Goal: Task Accomplishment & Management: Manage account settings

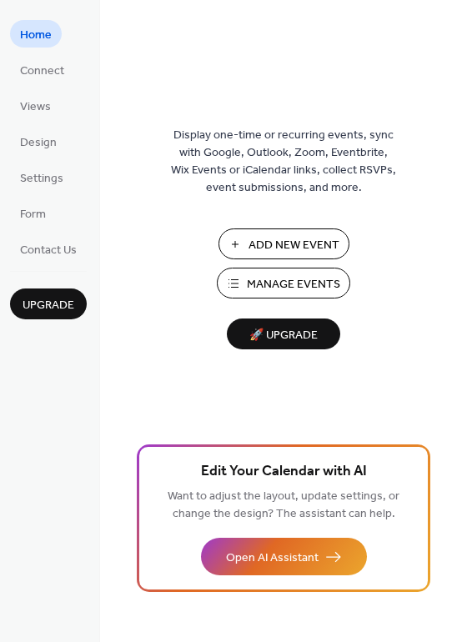
click at [297, 283] on span "Manage Events" at bounding box center [293, 285] width 93 height 18
click at [285, 280] on span "Manage Events" at bounding box center [293, 285] width 93 height 18
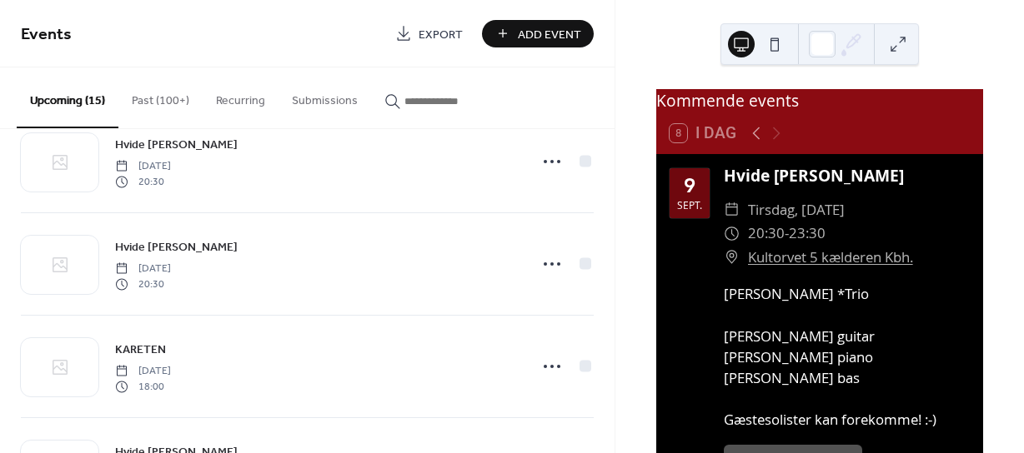
scroll to position [667, 0]
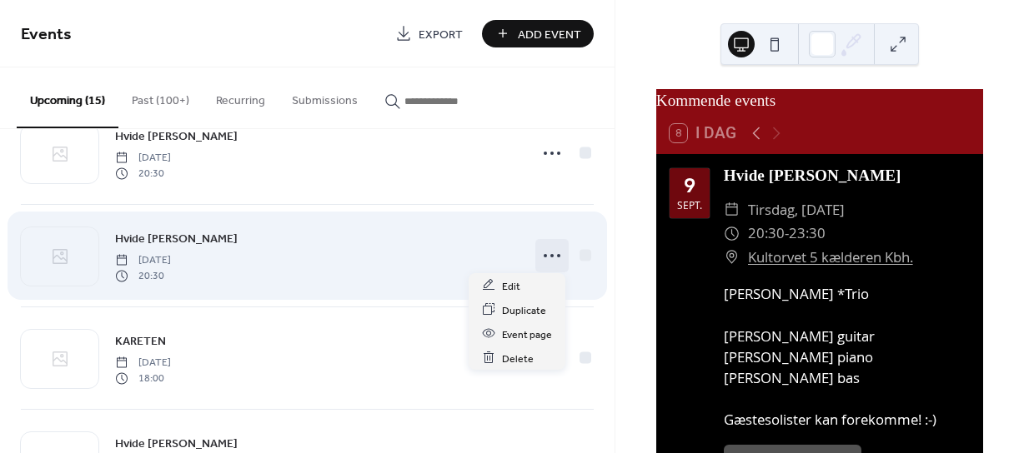
click at [545, 254] on icon at bounding box center [551, 256] width 27 height 27
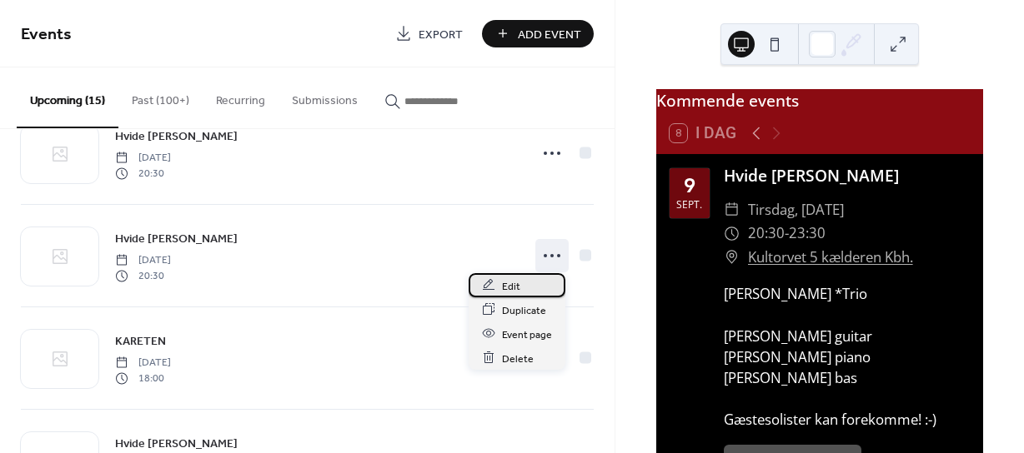
click at [512, 279] on span "Edit" at bounding box center [511, 287] width 18 height 18
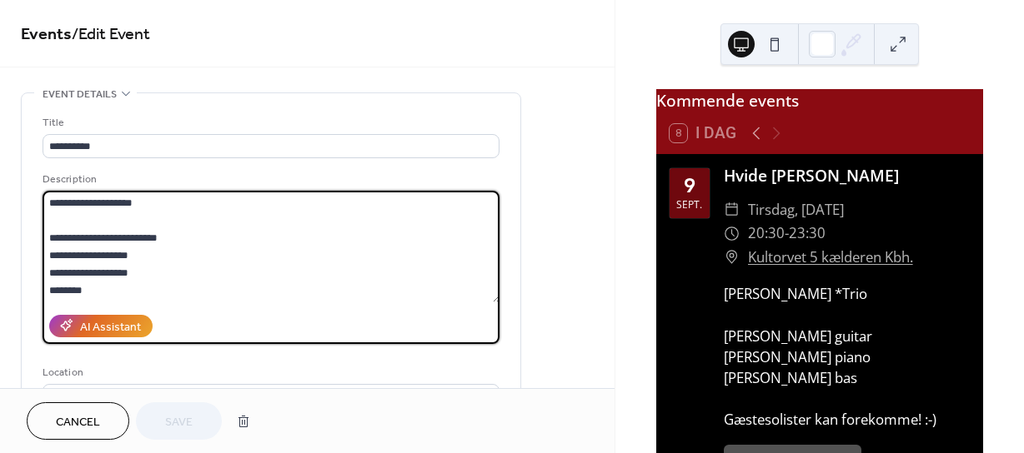
click at [68, 288] on textarea "**********" at bounding box center [272, 247] width 458 height 112
type textarea "**********"
click at [191, 418] on span "Save" at bounding box center [179, 423] width 28 height 18
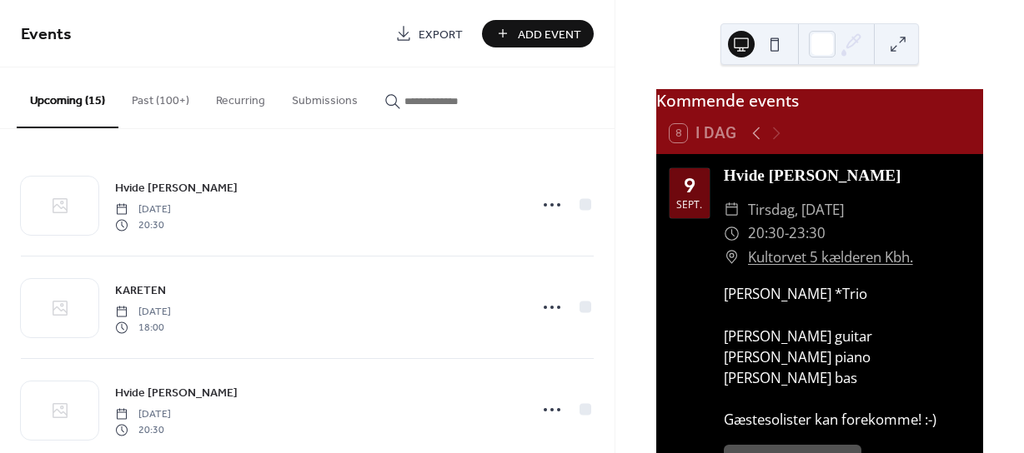
click at [154, 98] on button "Past (100+)" at bounding box center [160, 97] width 84 height 59
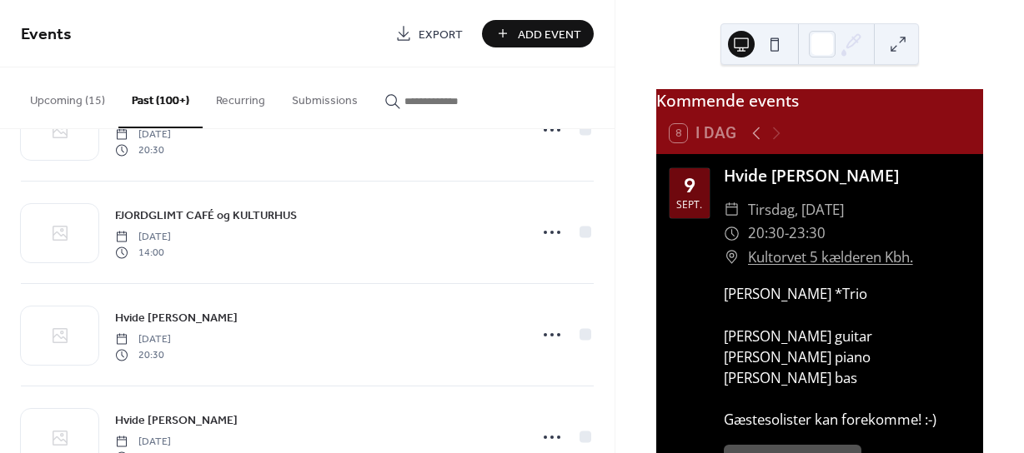
scroll to position [2334, 0]
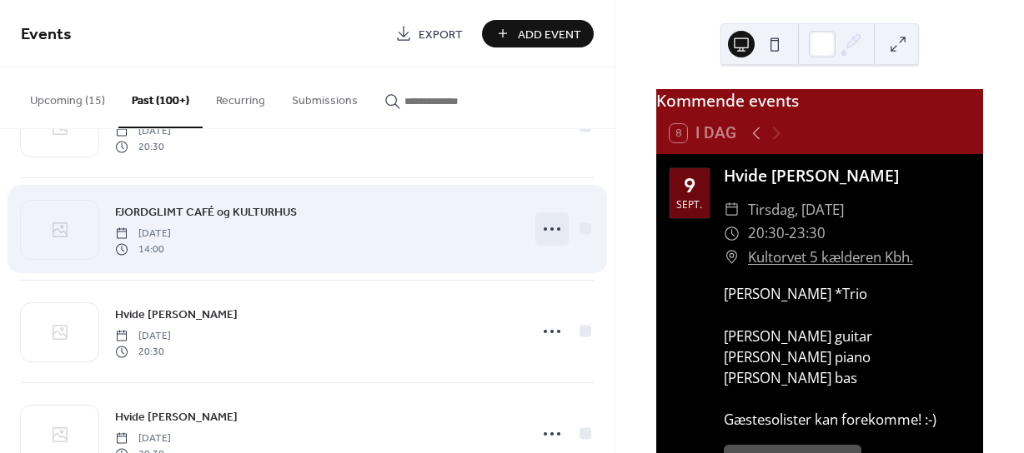
click at [550, 228] on circle at bounding box center [551, 229] width 3 height 3
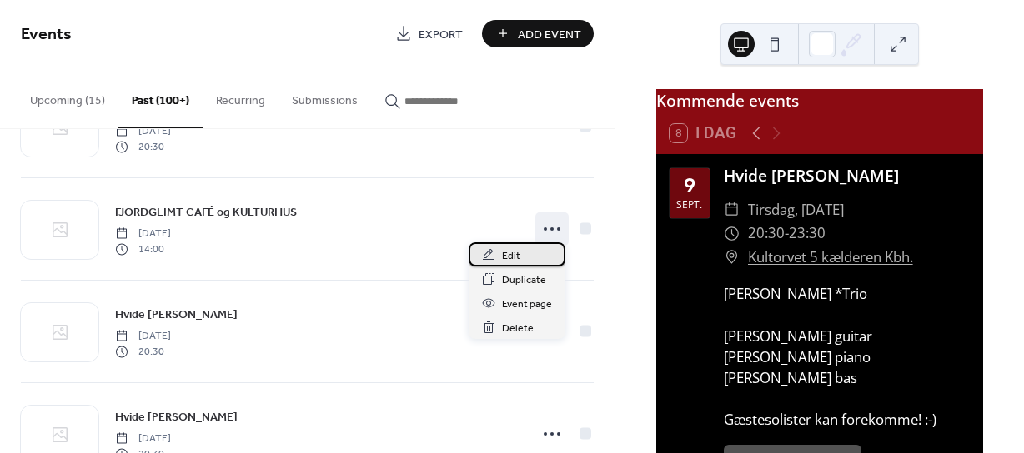
click at [519, 254] on div "Edit" at bounding box center [516, 255] width 97 height 24
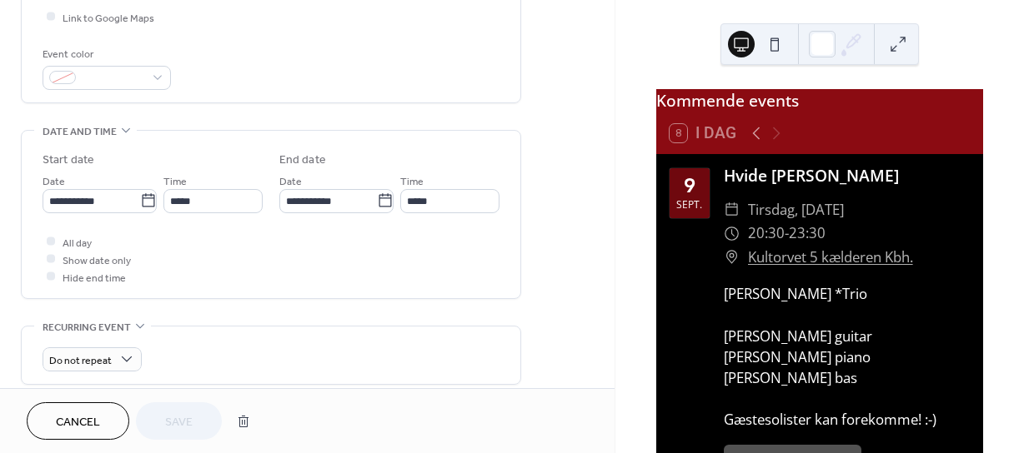
scroll to position [417, 0]
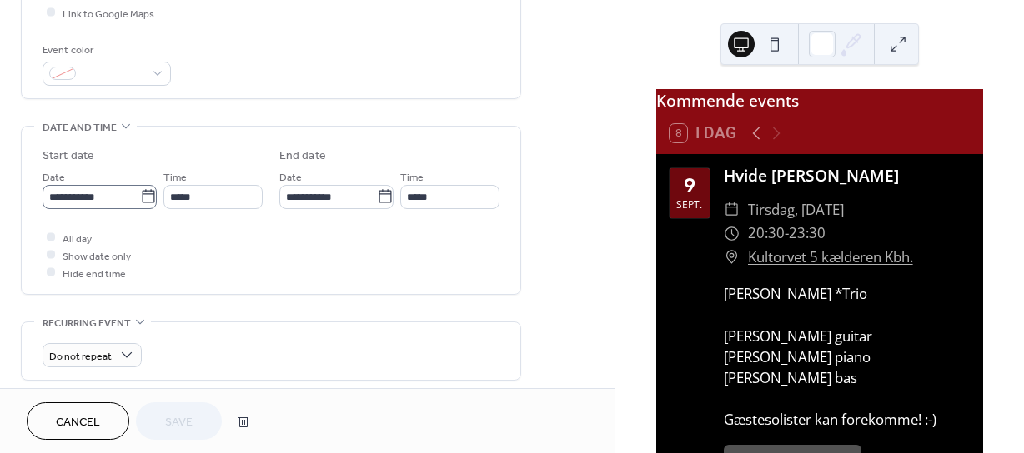
click at [143, 197] on icon at bounding box center [148, 196] width 17 height 17
click at [140, 197] on input "**********" at bounding box center [92, 197] width 98 height 24
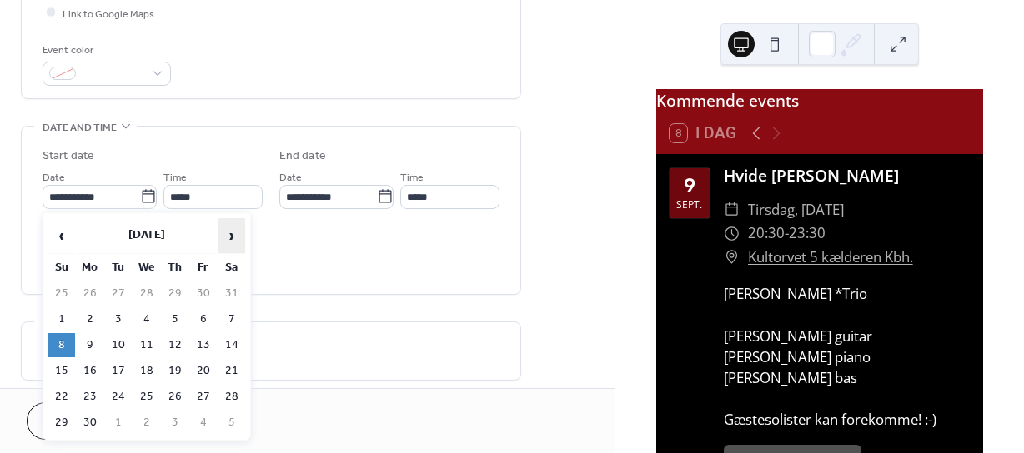
click at [234, 235] on span "›" at bounding box center [231, 235] width 25 height 33
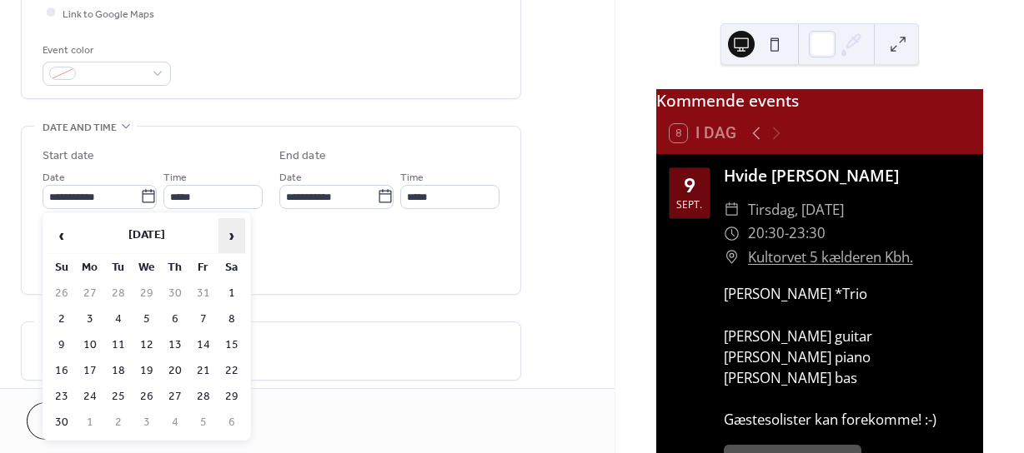
click at [234, 234] on span "›" at bounding box center [231, 235] width 25 height 33
click at [63, 318] on td "7" at bounding box center [61, 320] width 27 height 24
type input "**********"
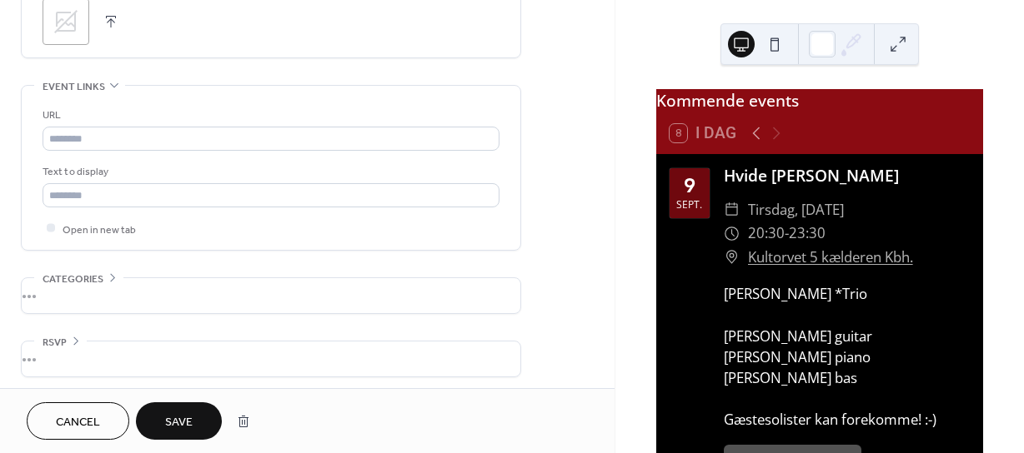
scroll to position [851, 0]
click at [188, 421] on span "Save" at bounding box center [179, 423] width 28 height 18
